Goal: Find specific fact: Find specific fact

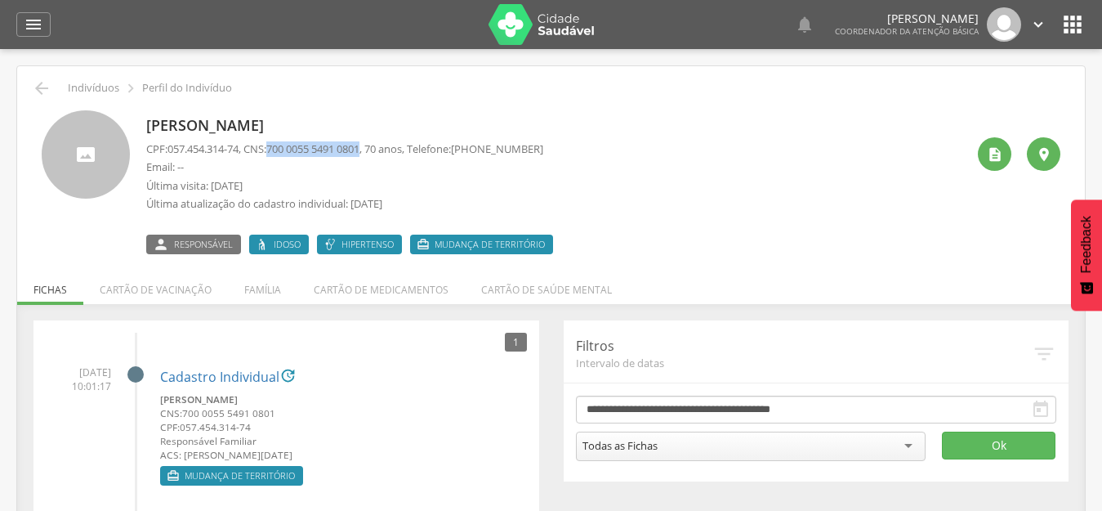
drag, startPoint x: 376, startPoint y: 153, endPoint x: 577, endPoint y: 154, distance: 201.0
click at [275, 145] on p "CPF: 057.454.314-74 , CNS: 700 0055 5491 0801 , 70 anos, Telefone: (83) 99843-4…" at bounding box center [344, 149] width 397 height 16
copy span "700 0055 5491 0801"
click at [262, 290] on li "Família" at bounding box center [262, 285] width 69 height 38
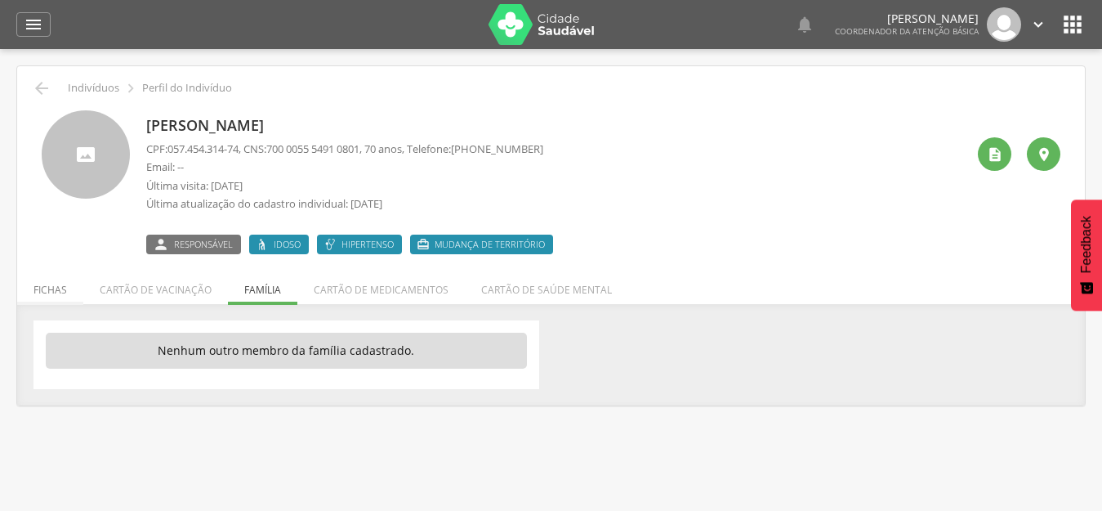
click at [41, 295] on li "Fichas" at bounding box center [50, 285] width 66 height 38
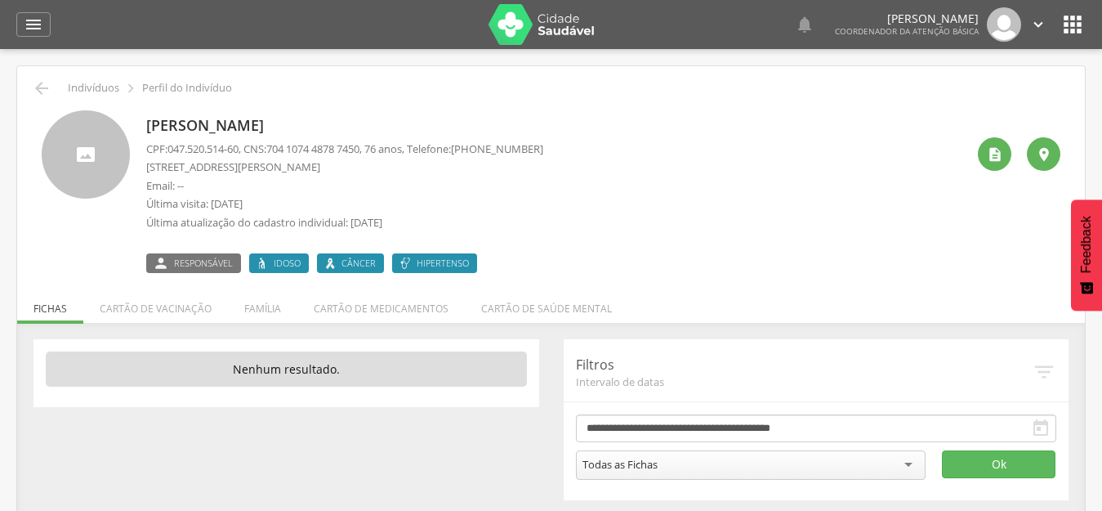
click at [628, 192] on div "[PERSON_NAME] CPF: 047.520.514-60 , CNS: [PHONE_NUMBER] , 76 anos, Telefone: [P…" at bounding box center [556, 191] width 820 height 163
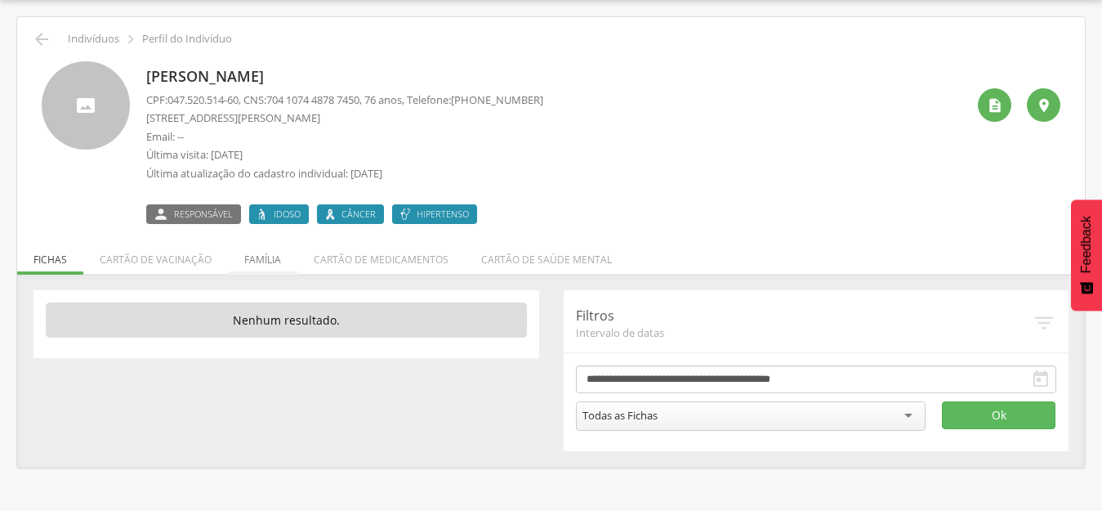
click at [278, 257] on li "Família" at bounding box center [262, 255] width 69 height 38
